Goal: Task Accomplishment & Management: Manage account settings

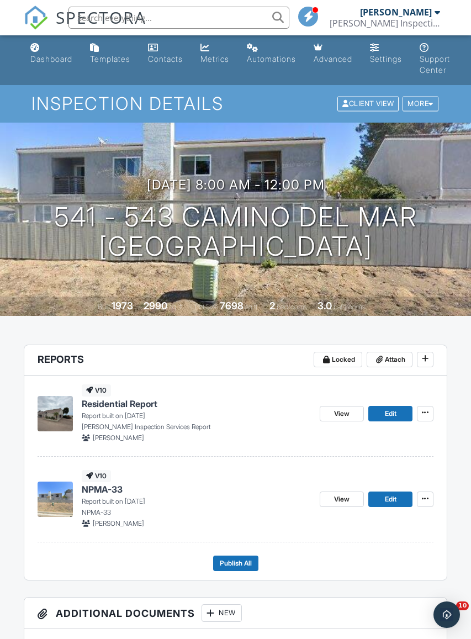
click at [425, 495] on icon at bounding box center [425, 499] width 7 height 8
click at [365, 582] on span "Delete Report" at bounding box center [360, 580] width 49 height 12
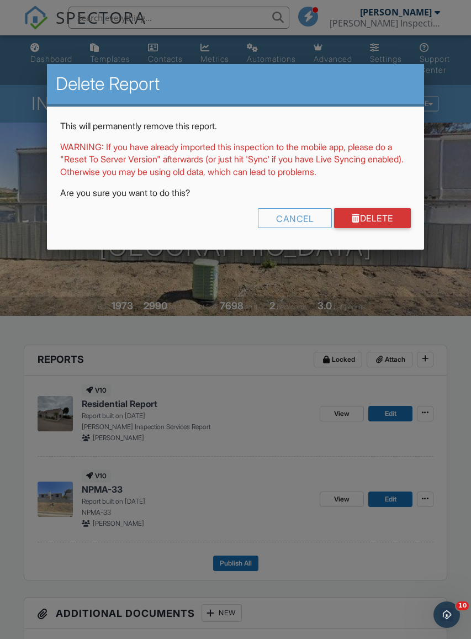
click at [375, 211] on link "Delete" at bounding box center [372, 218] width 77 height 20
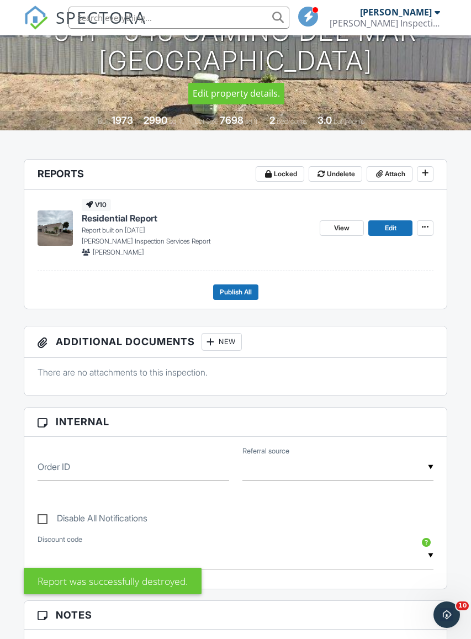
click at [424, 175] on icon at bounding box center [425, 173] width 7 height 8
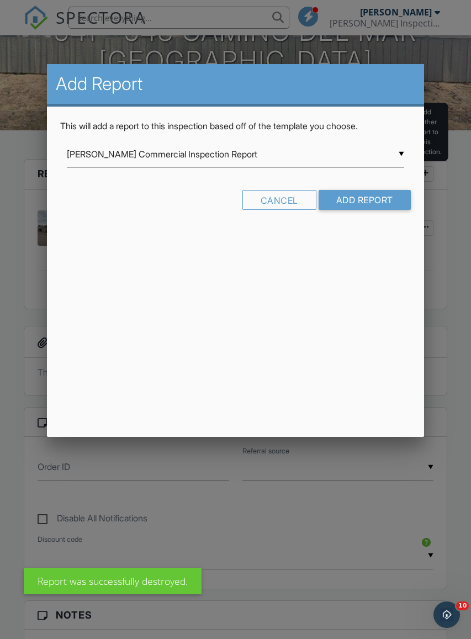
click at [386, 157] on input "[PERSON_NAME] Commercial Inspection Report" at bounding box center [235, 154] width 337 height 27
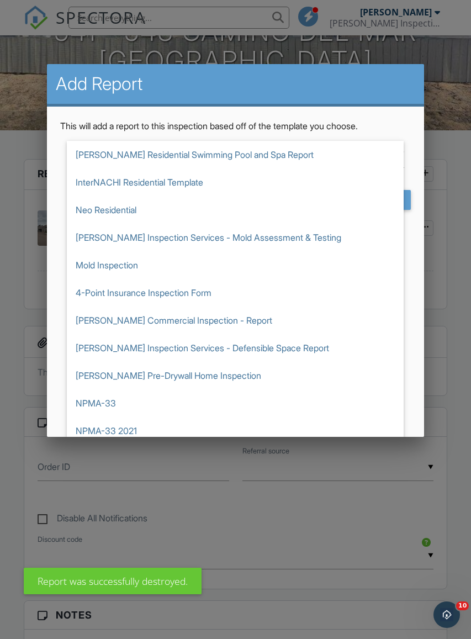
scroll to position [110, 0]
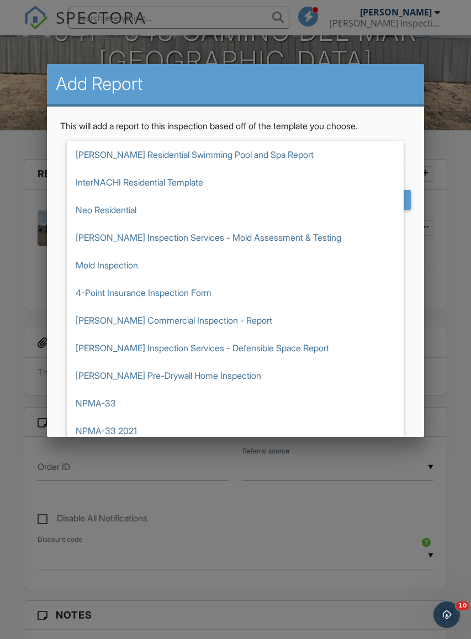
click at [124, 433] on span "NPMA-33 2021" at bounding box center [235, 431] width 337 height 28
type input "NPMA-33 2021"
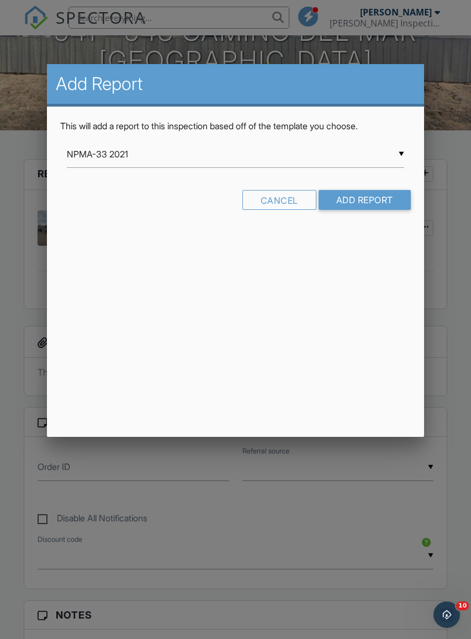
click at [383, 199] on input "Add Report" at bounding box center [365, 200] width 92 height 20
